Goal: Communication & Community: Answer question/provide support

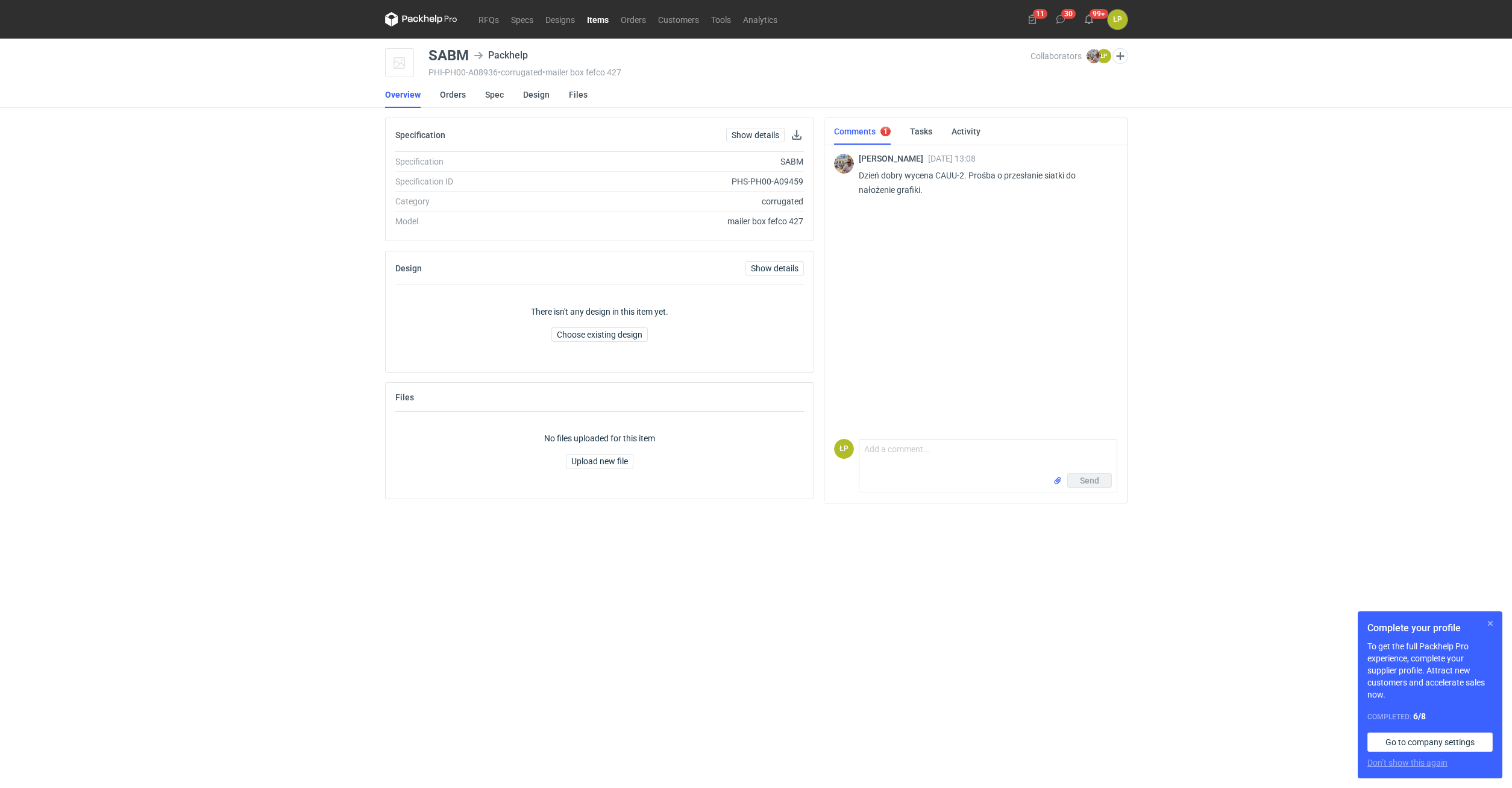
click at [894, 440] on button "button" at bounding box center [1490, 623] width 14 height 14
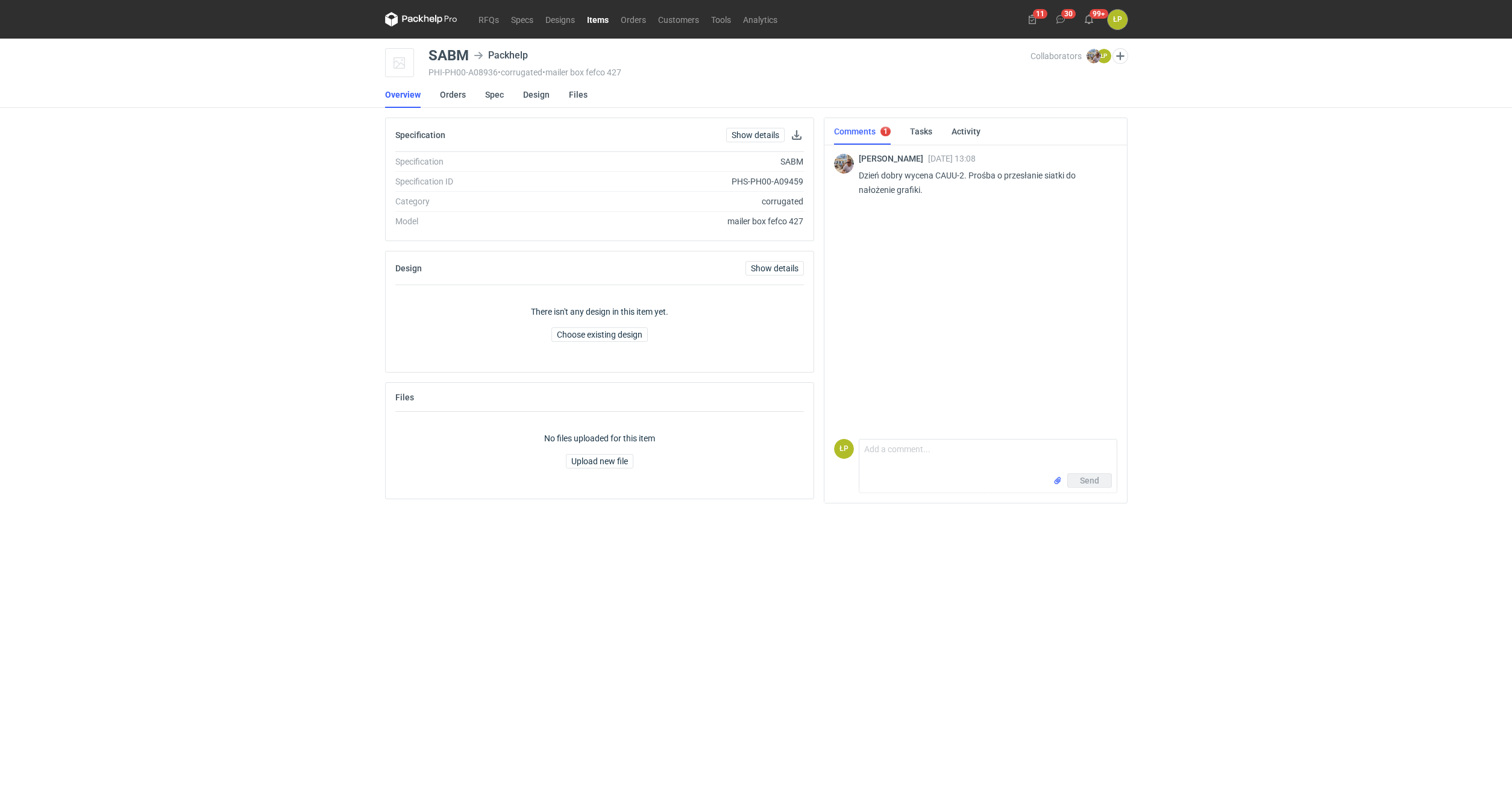
click at [894, 440] on main "SABM Packhelp PHI-PH00-A08936 • corrugated • mailer box fefco 427 Collaborators…" at bounding box center [756, 413] width 752 height 749
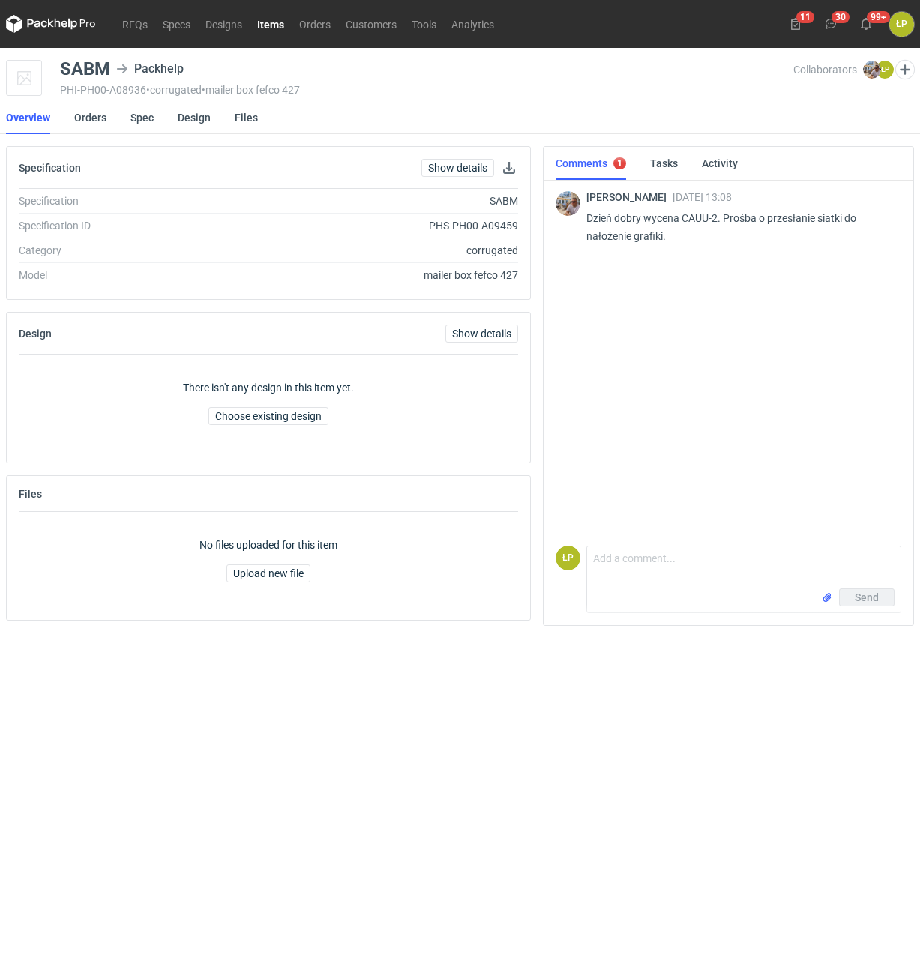
click at [102, 69] on div "SABM" at bounding box center [85, 69] width 50 height 18
copy div "SABM"
click at [504, 171] on button "button" at bounding box center [509, 168] width 18 height 18
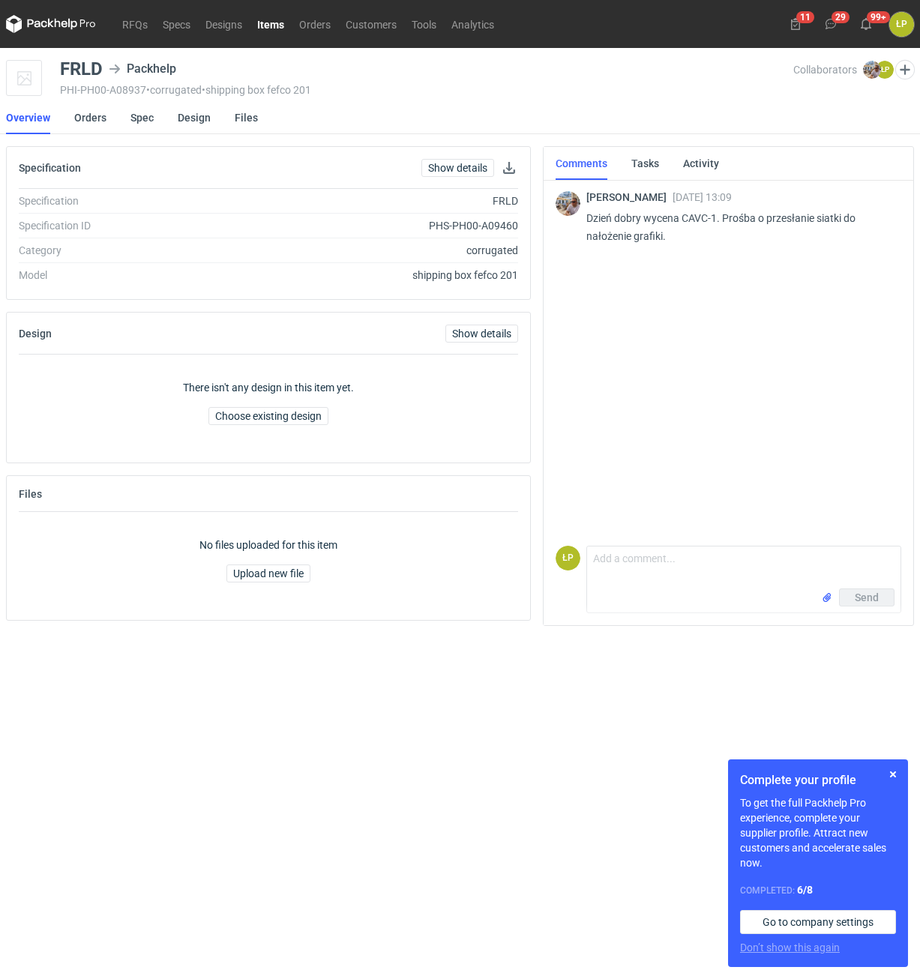
click at [93, 80] on div "FRLD Packhelp PHI-PH00-A08937 • corrugated • shipping box fefco 201" at bounding box center [426, 78] width 733 height 37
copy div "FRLD"
click at [693, 216] on p "Dzień dobry wycena CAVC-1. Prośba o przesłanie siatki do nałożenie grafiki." at bounding box center [737, 227] width 303 height 36
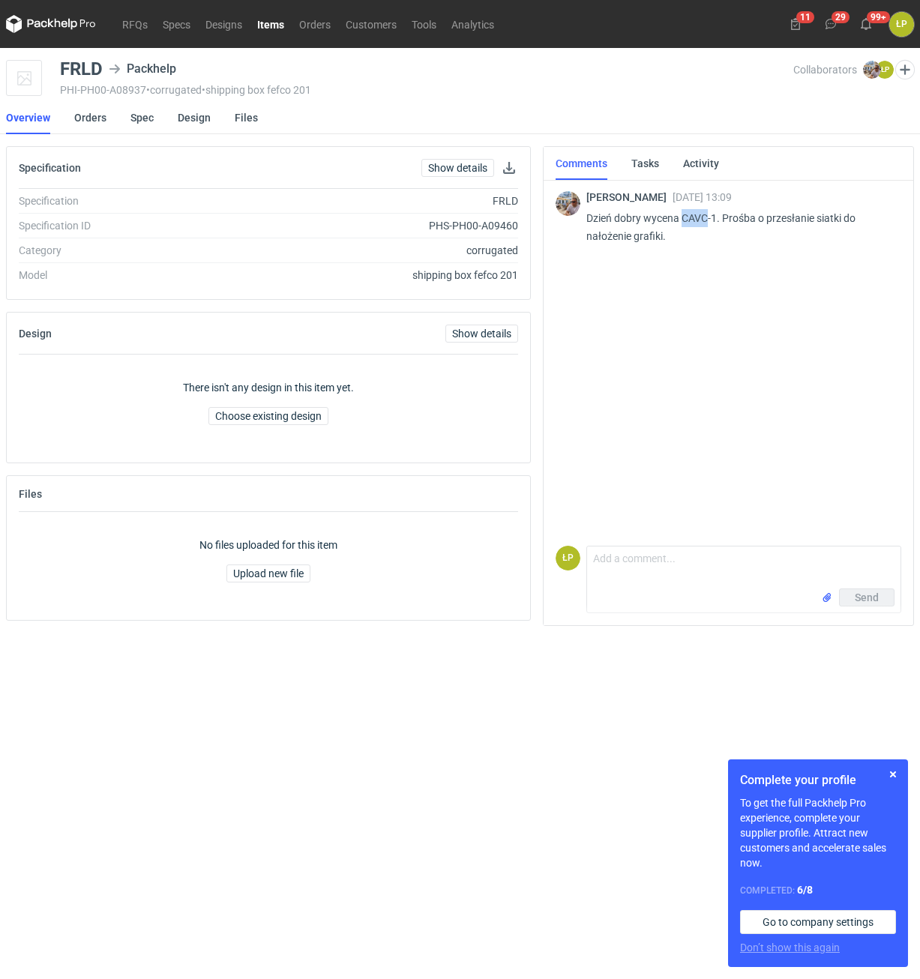
copy p "CAVC"
click at [144, 120] on link "Spec" at bounding box center [141, 117] width 23 height 33
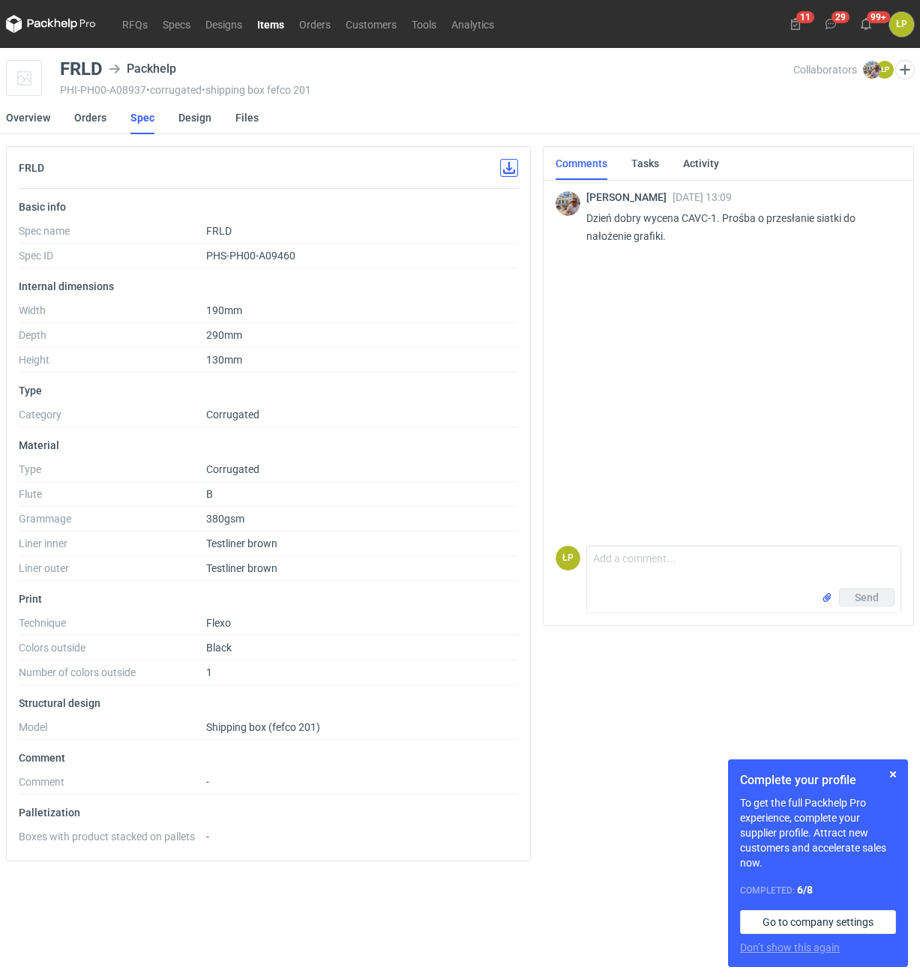
click at [507, 172] on button "button" at bounding box center [509, 168] width 18 height 18
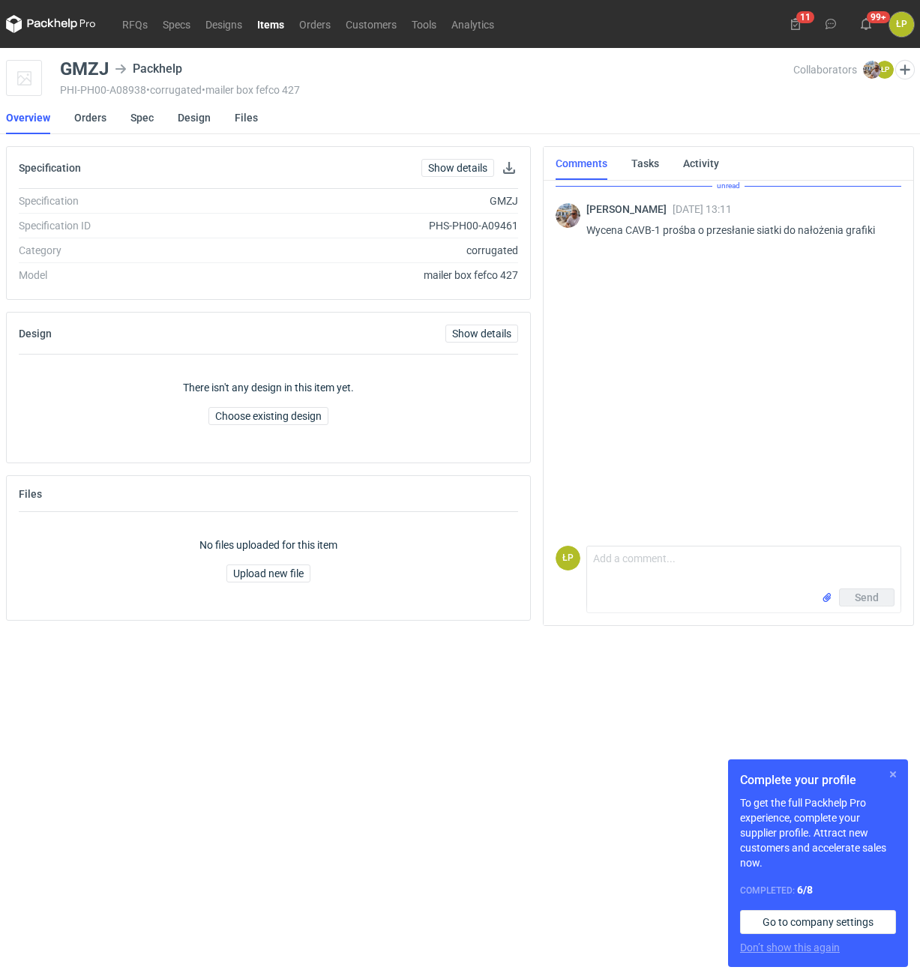
click at [892, 782] on button "button" at bounding box center [893, 774] width 18 height 18
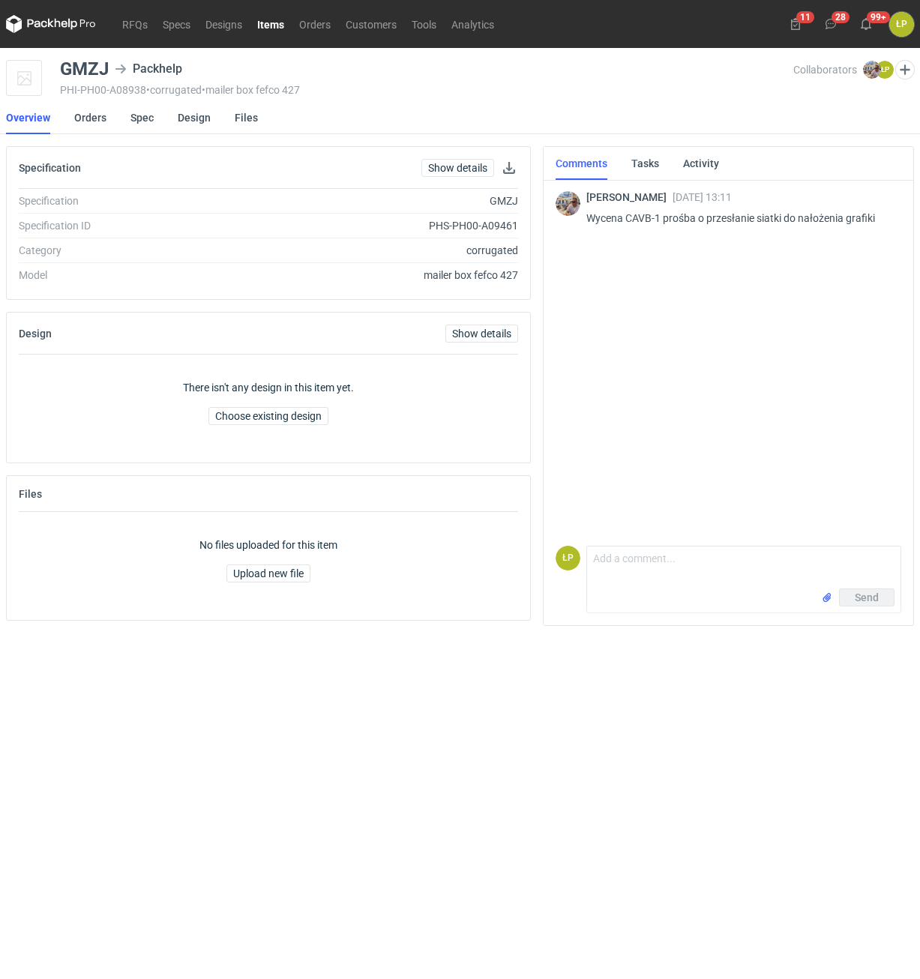
click at [642, 217] on p "Wycena CAVB-1 prośba o przesłanie siatki do nałożenia grafiki" at bounding box center [737, 218] width 303 height 18
copy p "CAVB"
click at [89, 78] on div "GMZJ Packhelp PHI-PH00-A08938 • corrugated • mailer box fefco 427" at bounding box center [426, 78] width 733 height 37
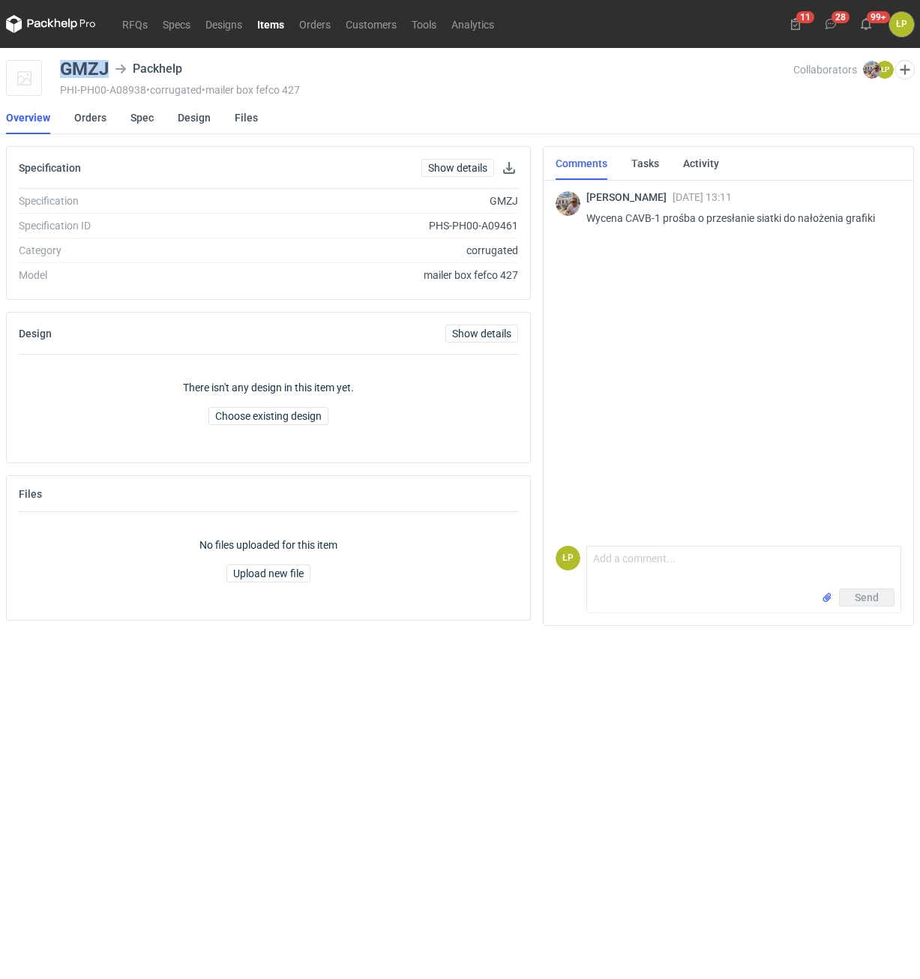
copy div "GMZJ"
click at [501, 169] on button "button" at bounding box center [509, 168] width 18 height 18
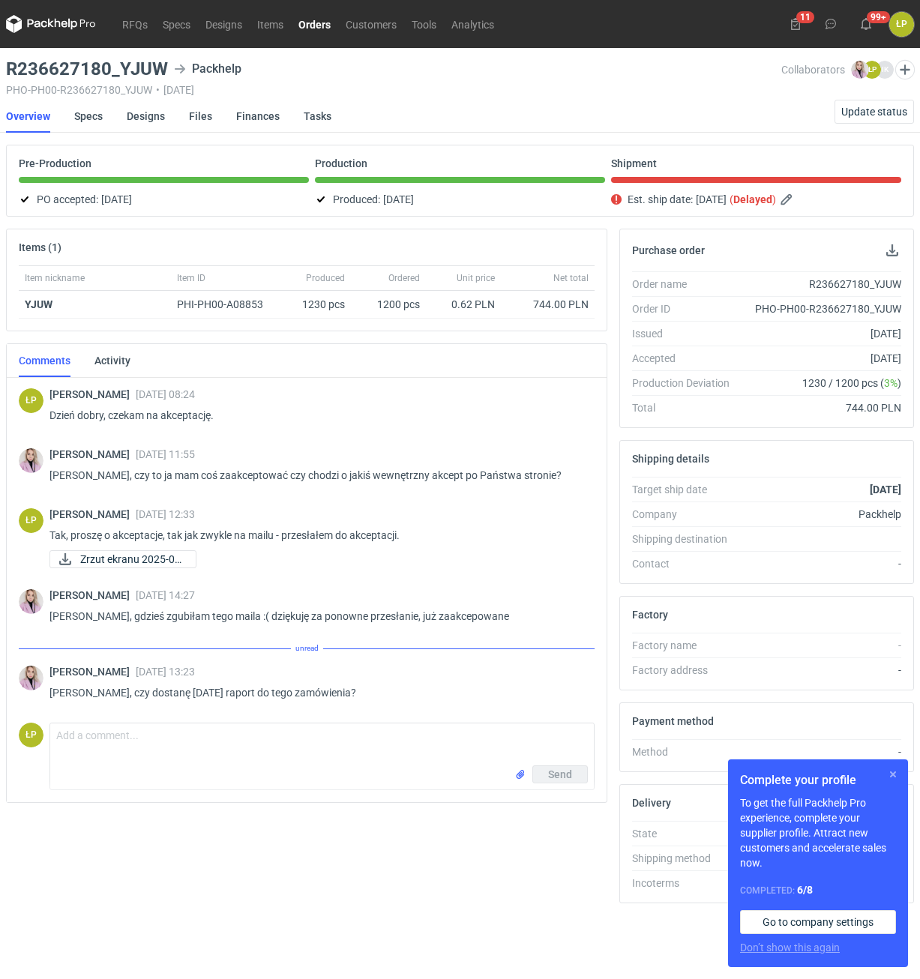
click at [888, 771] on button "button" at bounding box center [893, 774] width 18 height 18
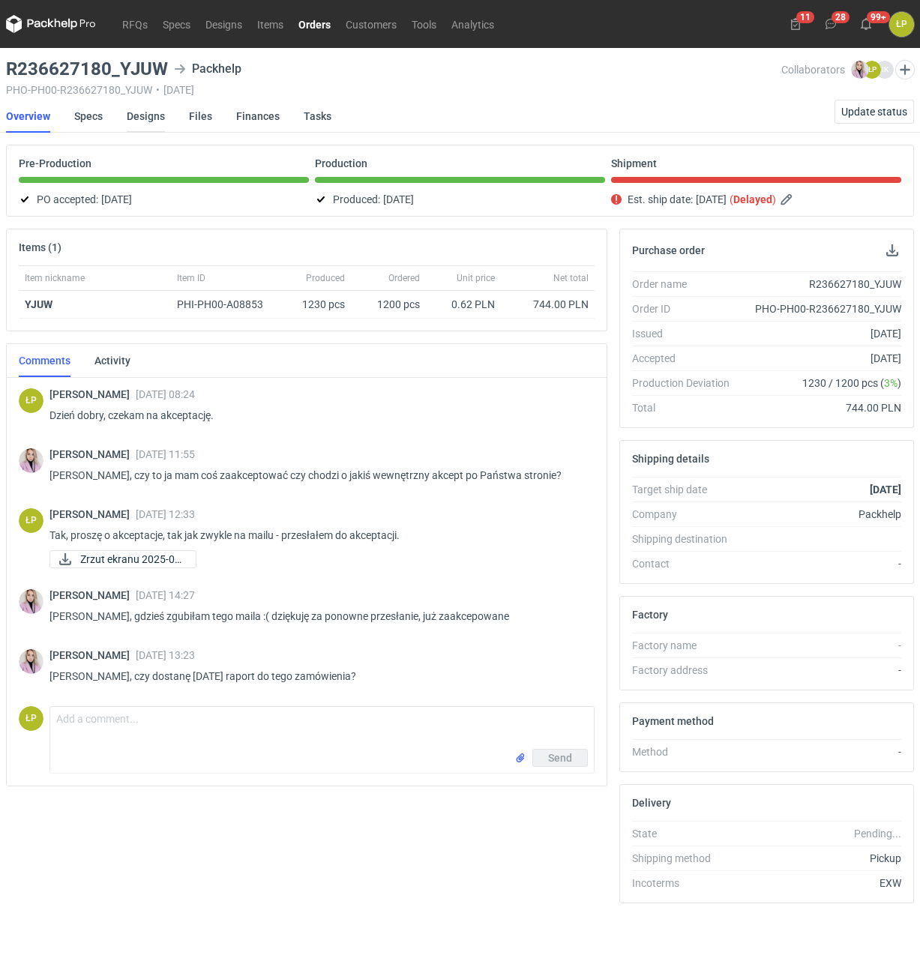
click at [131, 117] on link "Designs" at bounding box center [146, 116] width 38 height 33
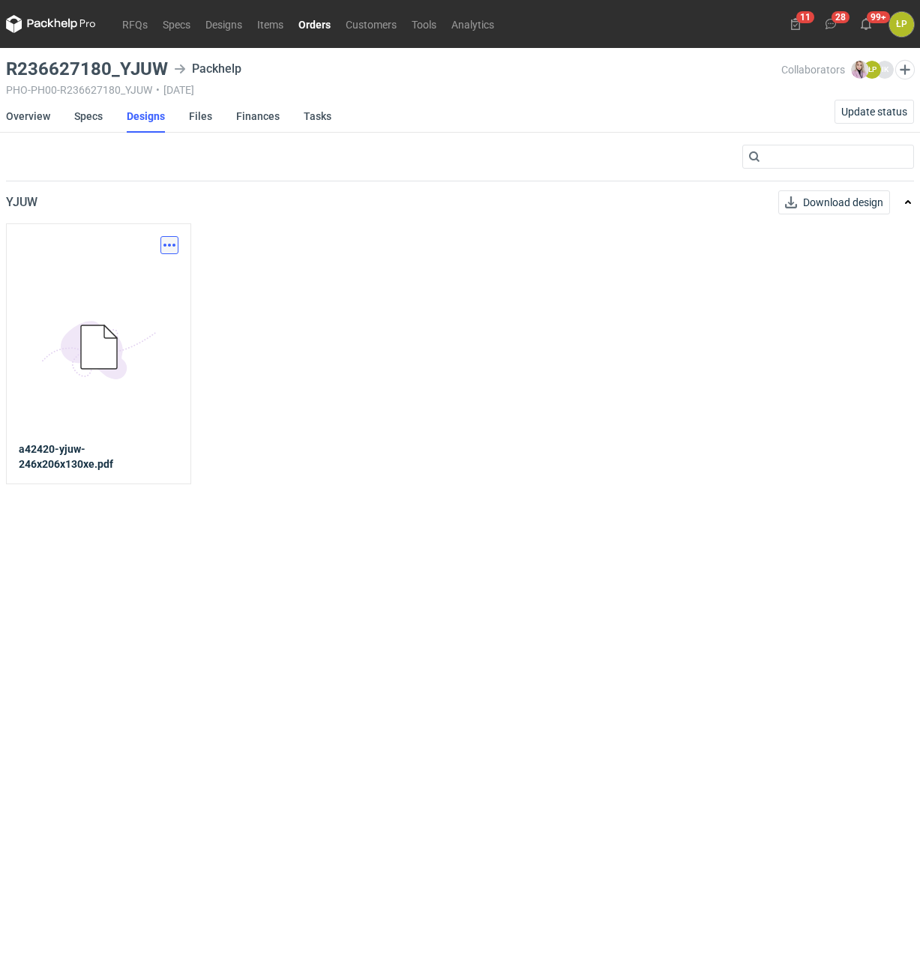
click at [171, 245] on button "button" at bounding box center [169, 245] width 18 height 18
click at [159, 275] on link "Download design part" at bounding box center [103, 278] width 138 height 24
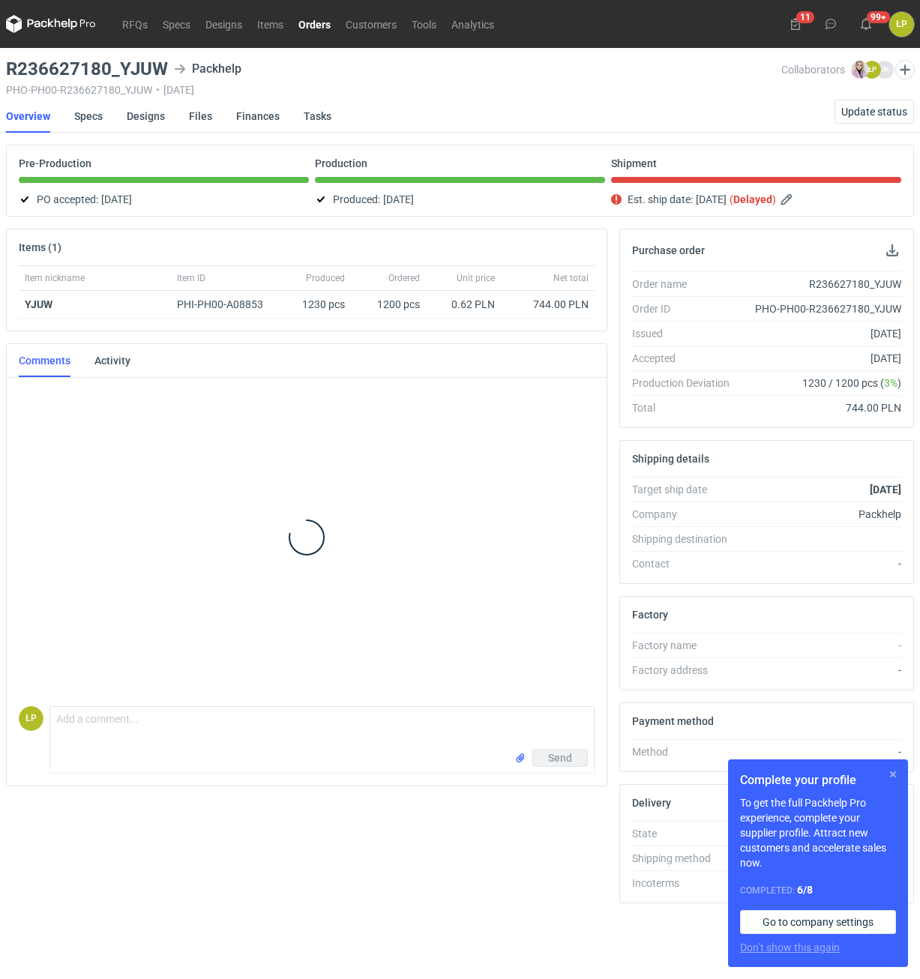
click at [890, 773] on button "button" at bounding box center [893, 774] width 18 height 18
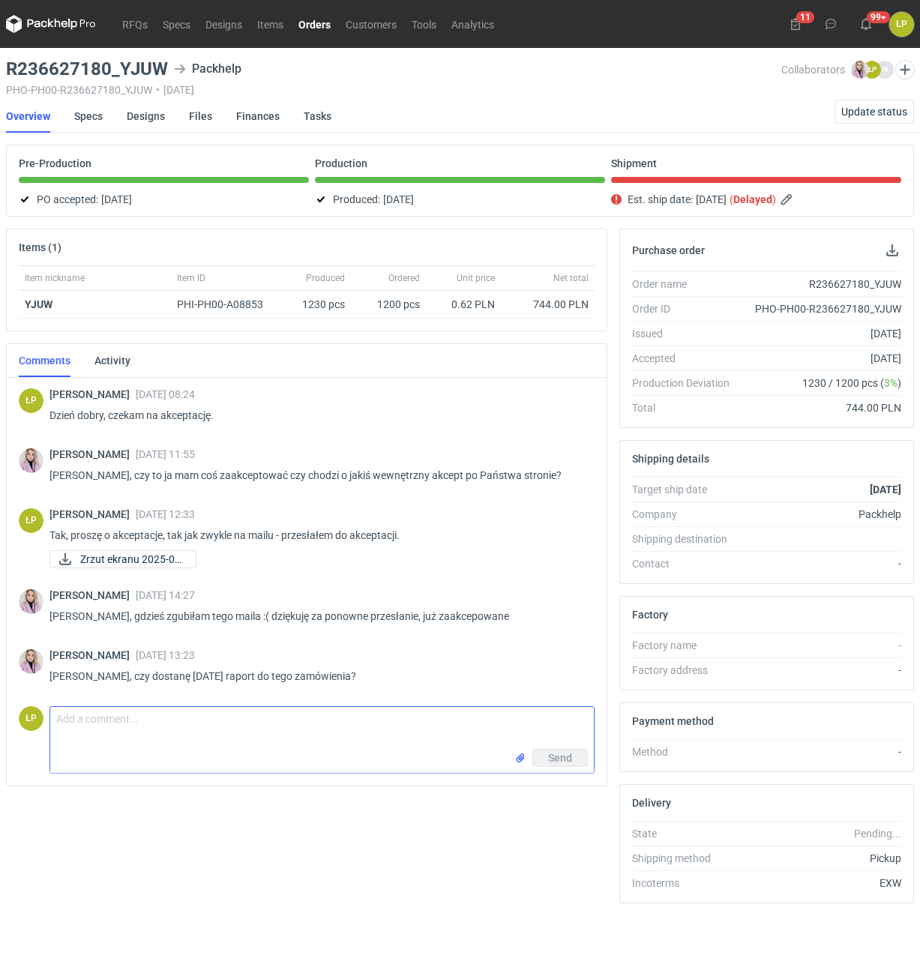
click at [414, 732] on textarea "Comment message" at bounding box center [321, 728] width 543 height 42
type textarea "Myślałem, że został przesłany, przepraszam. Wyślę ponownie."
click at [561, 759] on span "Send" at bounding box center [560, 758] width 24 height 10
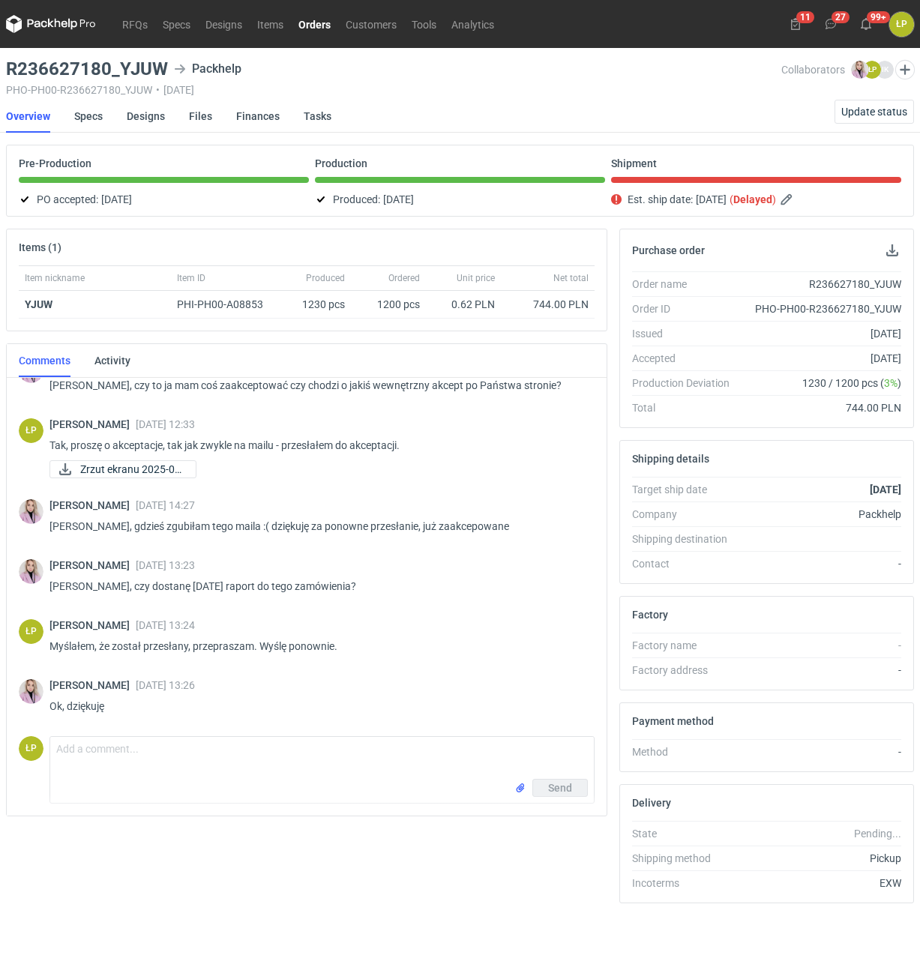
scroll to position [90, 0]
